Goal: Task Accomplishment & Management: Manage account settings

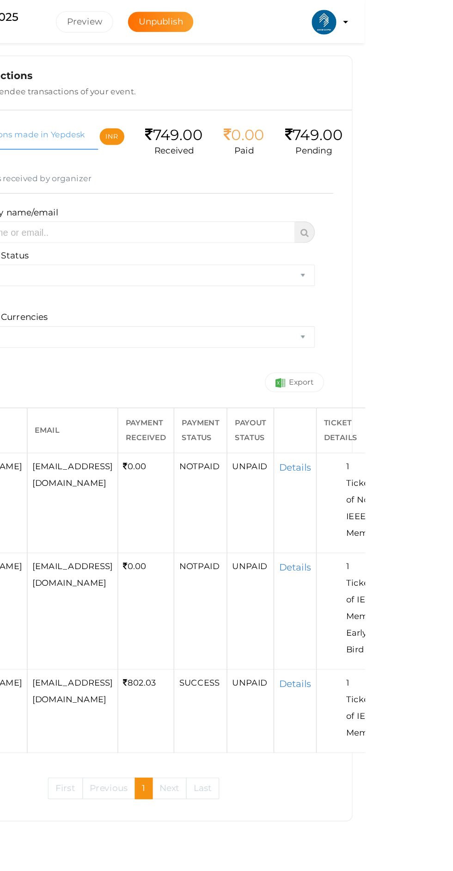
click at [432, 20] on img at bounding box center [422, 16] width 18 height 18
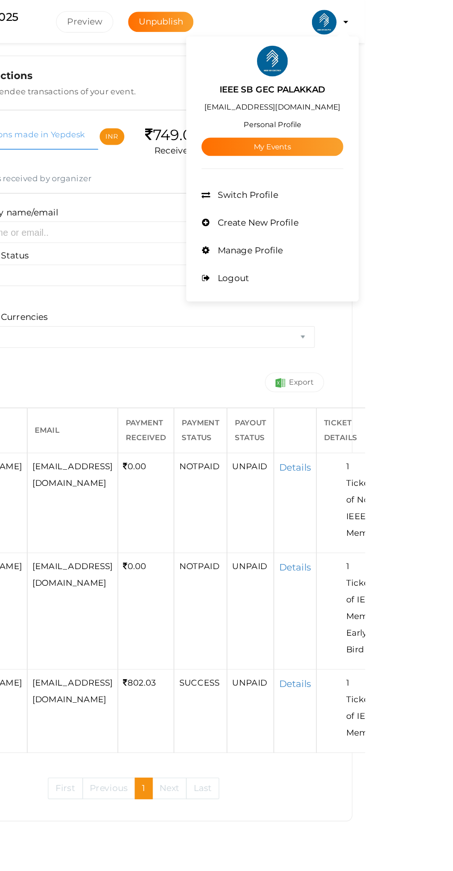
click at [406, 513] on div at bounding box center [226, 435] width 453 height 871
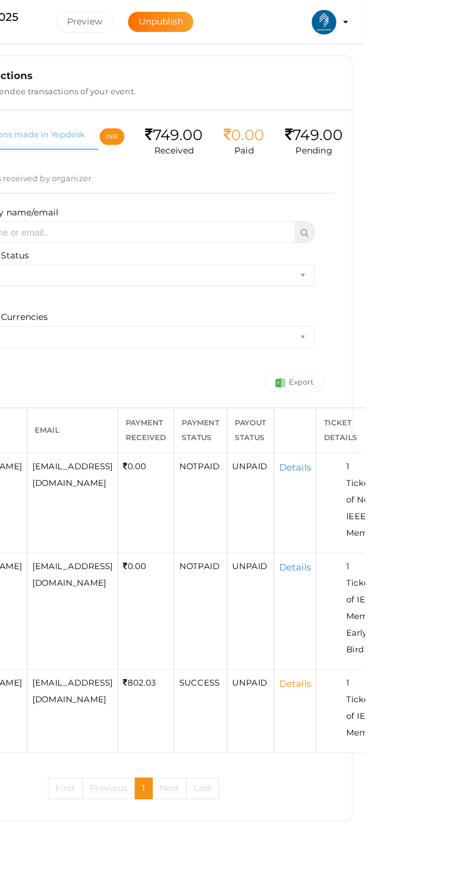
click at [409, 511] on link "Details" at bounding box center [401, 512] width 24 height 9
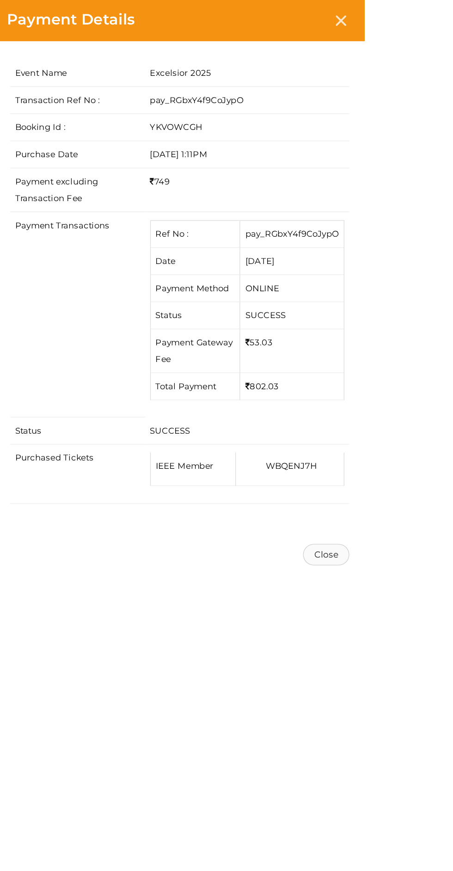
click at [442, 414] on button "Close" at bounding box center [424, 416] width 35 height 16
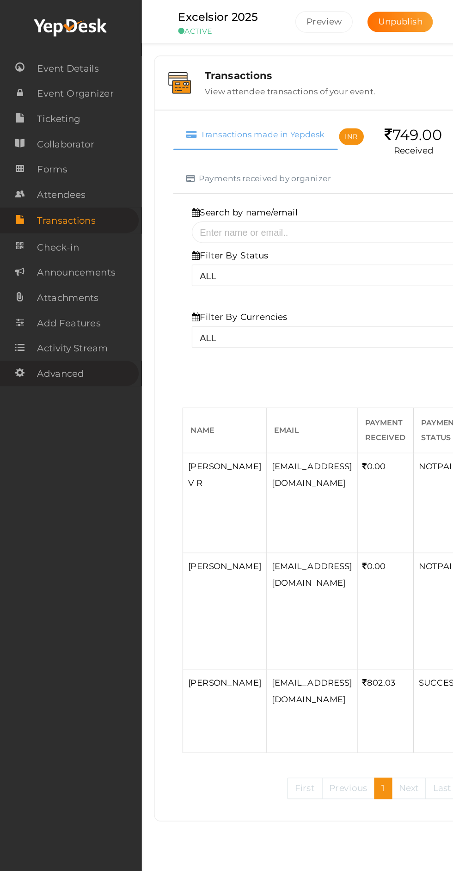
click at [51, 281] on span "Advanced" at bounding box center [45, 280] width 35 height 18
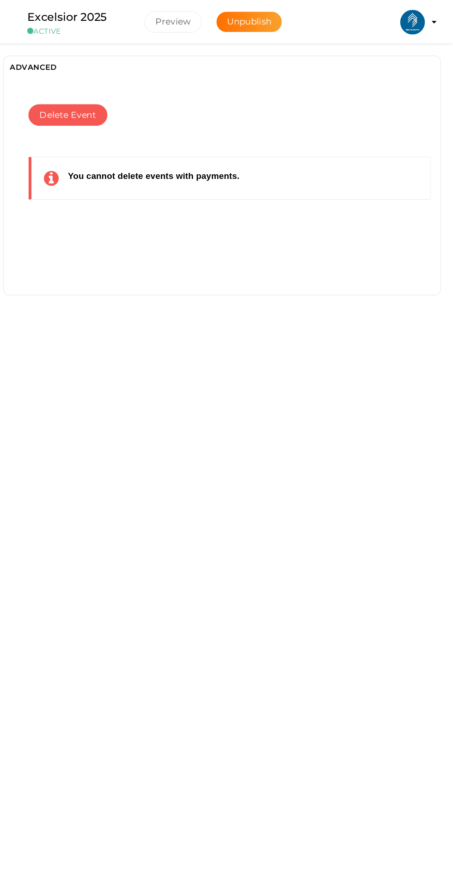
click at [432, 16] on profile-pic at bounding box center [422, 16] width 18 height 8
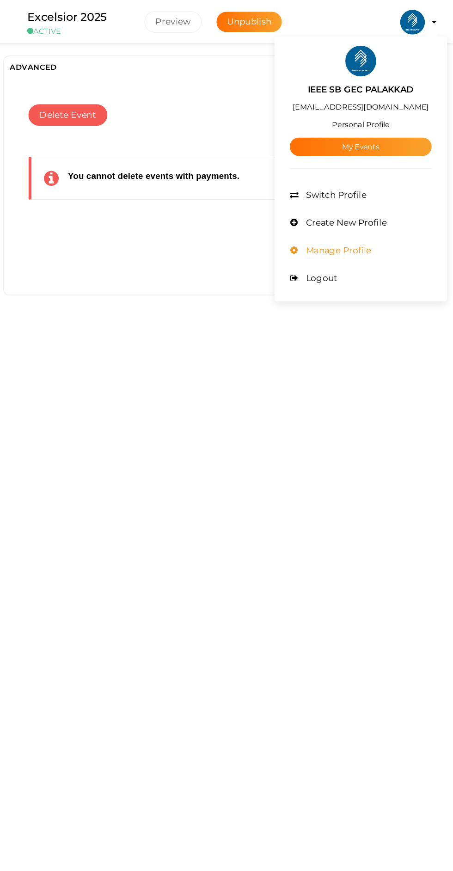
click at [373, 187] on span "Manage Profile" at bounding box center [365, 188] width 51 height 8
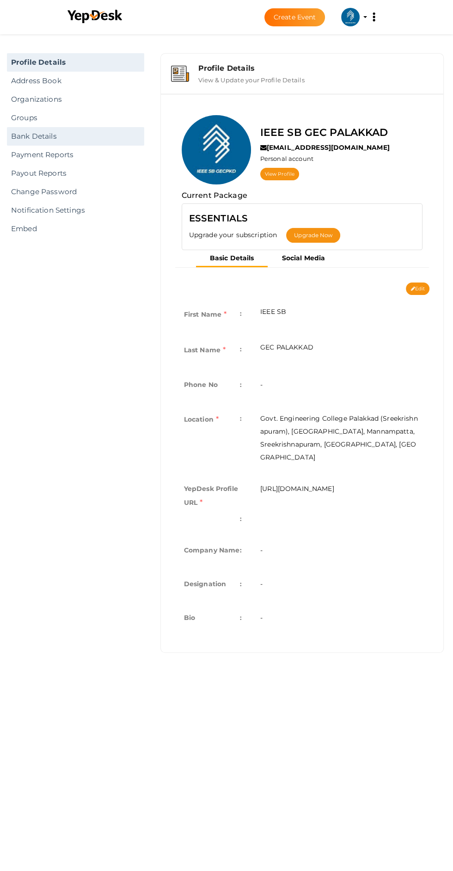
click at [35, 136] on link "Bank Details" at bounding box center [75, 136] width 137 height 18
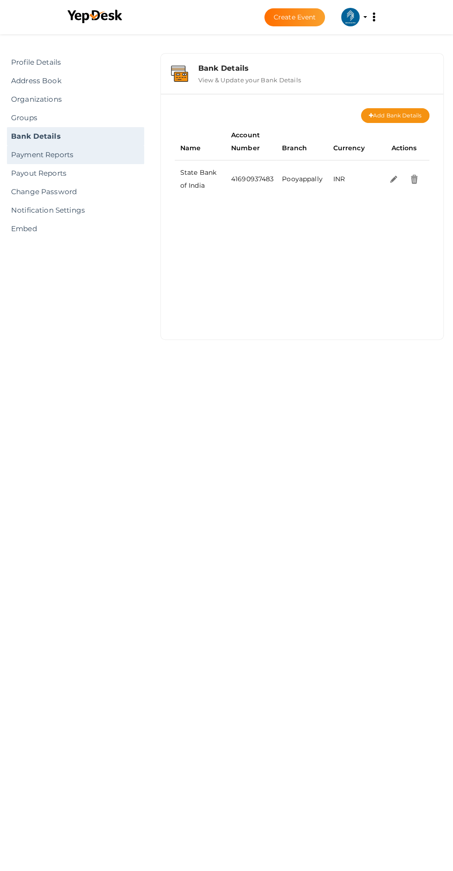
click at [63, 154] on link "Payment Reports" at bounding box center [75, 155] width 137 height 18
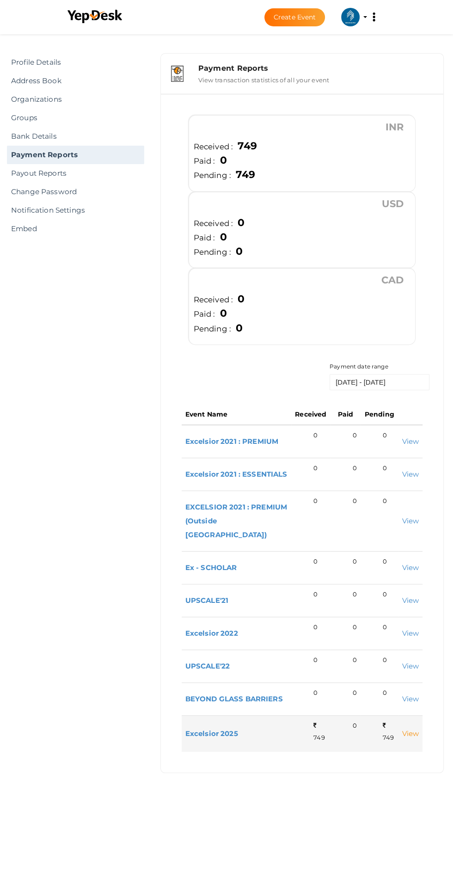
click at [413, 732] on link "View" at bounding box center [410, 733] width 17 height 9
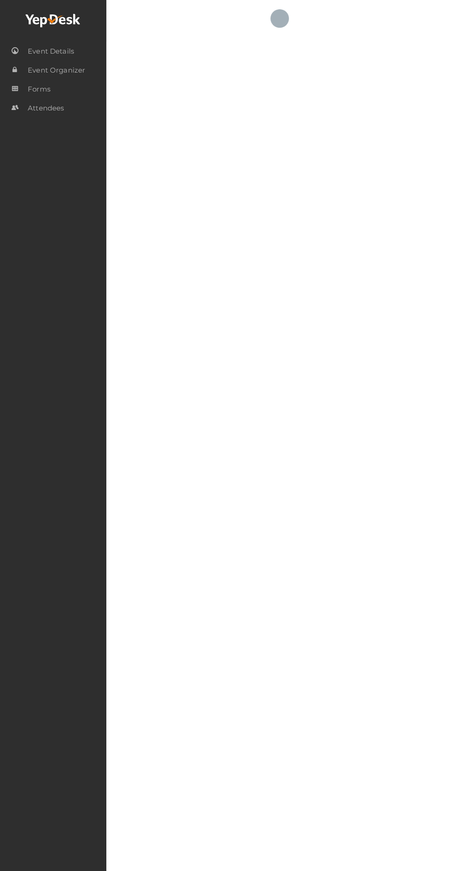
select select "ALL"
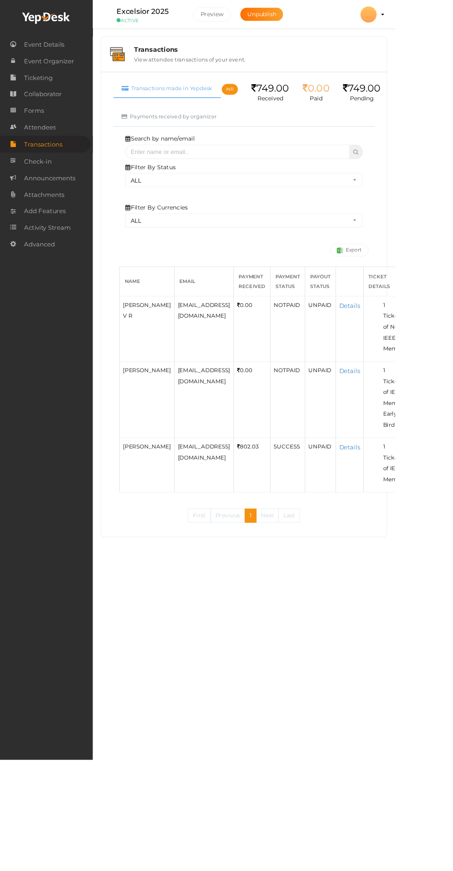
click at [22, 681] on div "Event Details Event Organizer RSVP Ticketing Registration Event Agenda Timeslot…" at bounding box center [53, 435] width 106 height 871
